Goal: Find specific page/section: Find specific page/section

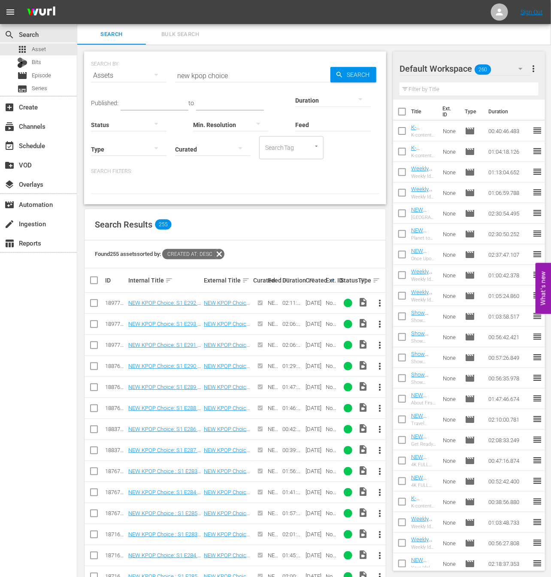
click at [354, 78] on span "Search" at bounding box center [359, 74] width 33 height 15
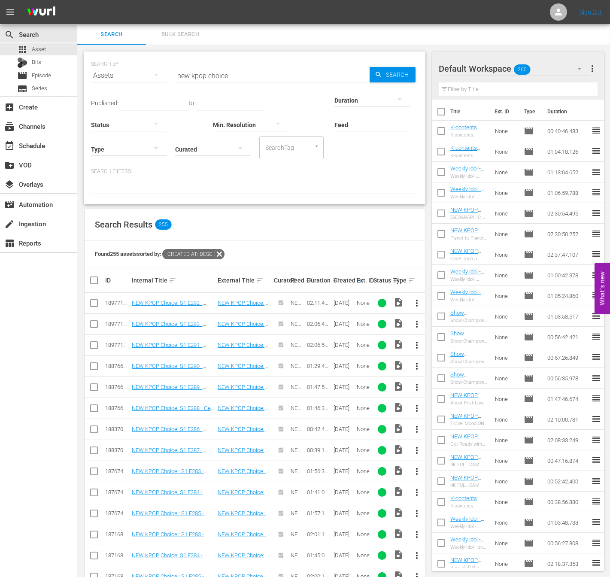
click at [387, 79] on span "Search" at bounding box center [398, 74] width 33 height 15
click at [396, 52] on div "SEARCH BY Search By Assets Search ID, Title, Description, Keywords, or Category…" at bounding box center [254, 127] width 341 height 153
click at [396, 70] on span "Search" at bounding box center [398, 74] width 33 height 15
click at [289, 58] on div "SEARCH BY Search By Assets Search ID, Title, Description, Keywords, or Category…" at bounding box center [254, 70] width 327 height 31
click at [274, 73] on input "new kpop choice" at bounding box center [272, 75] width 194 height 21
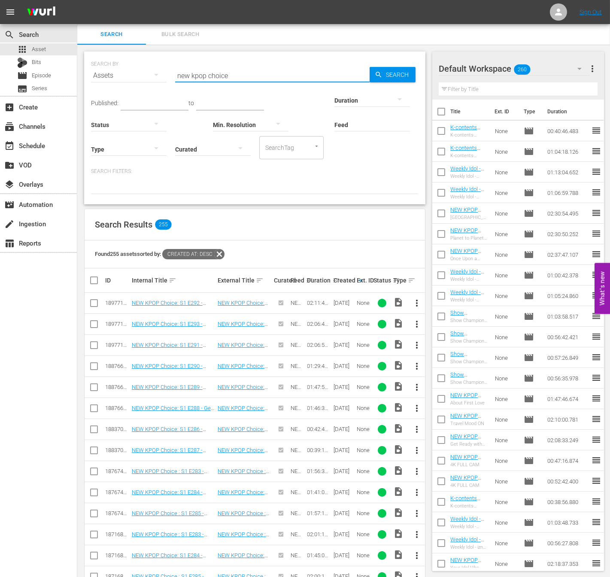
click at [392, 71] on span "Search" at bounding box center [398, 74] width 33 height 15
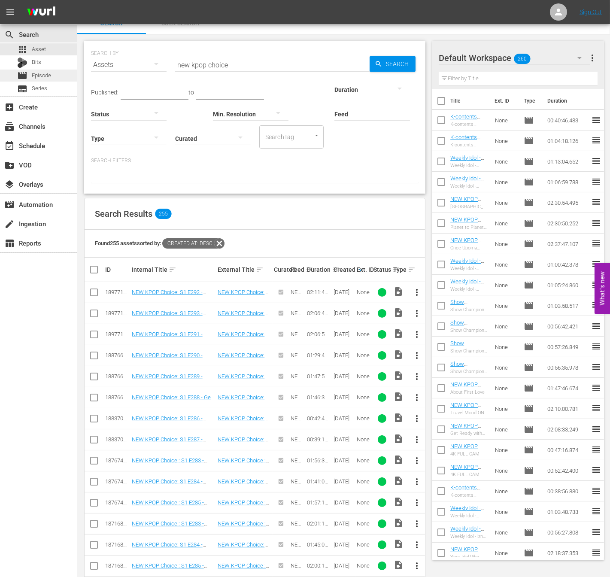
click at [54, 76] on div "movie Episode" at bounding box center [38, 76] width 77 height 12
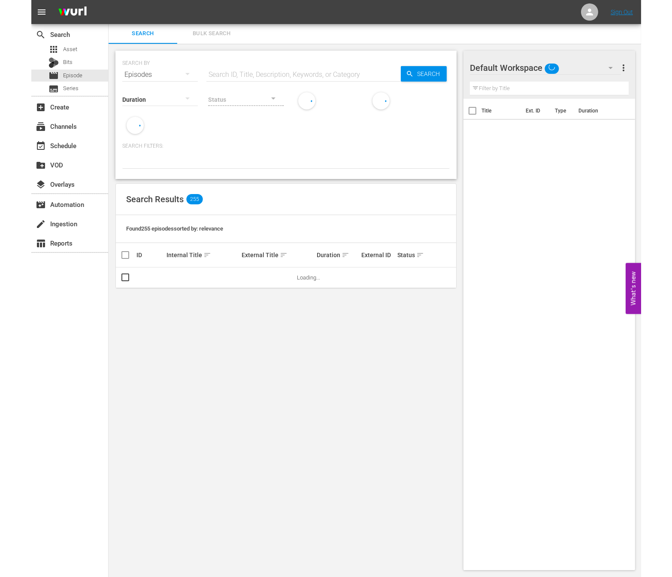
scroll to position [0, 0]
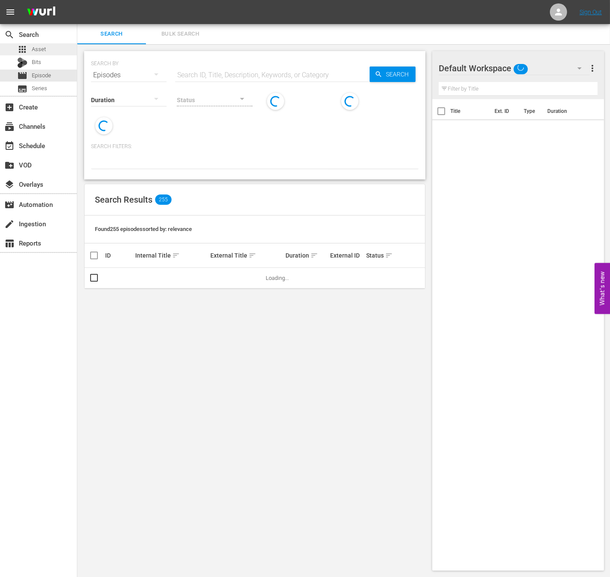
click at [54, 51] on div "apps Asset" at bounding box center [38, 49] width 77 height 12
